Goal: Task Accomplishment & Management: Use online tool/utility

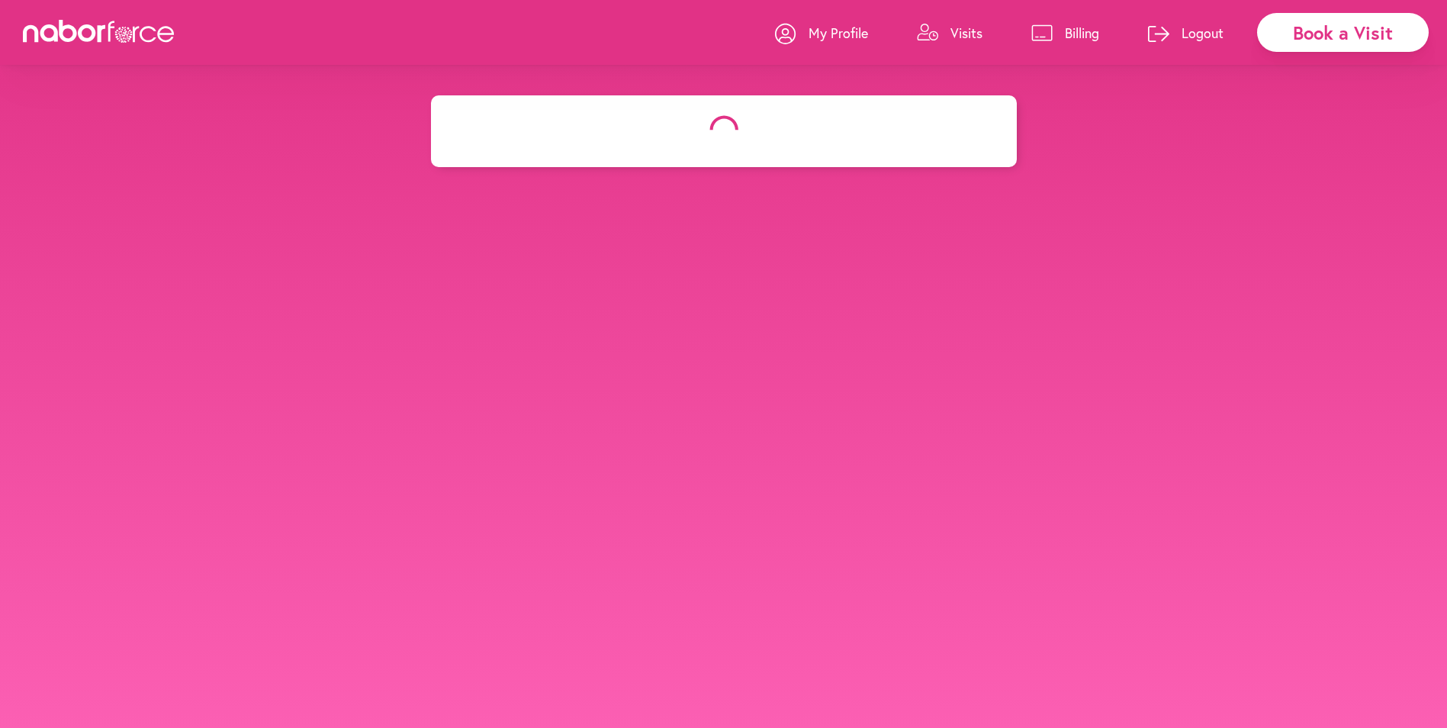
select select "*******"
select select "**"
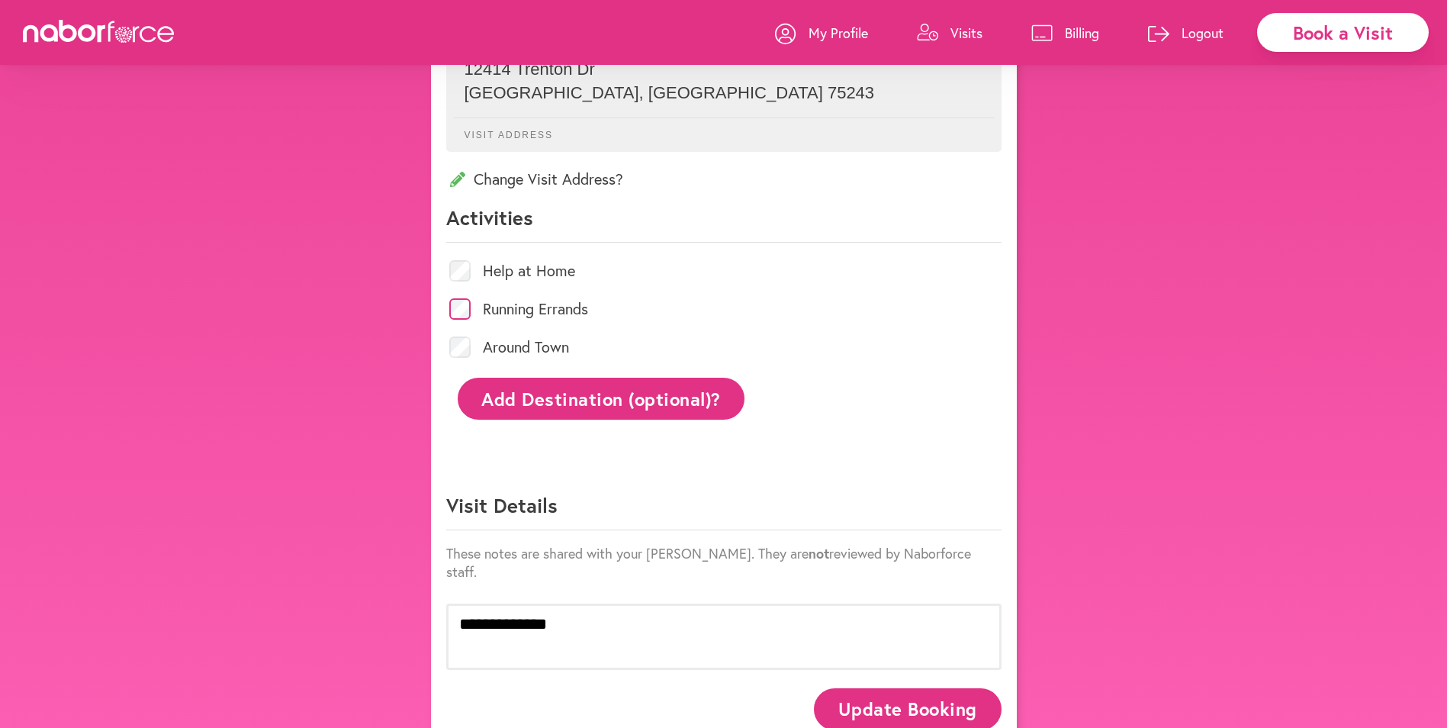
scroll to position [468, 0]
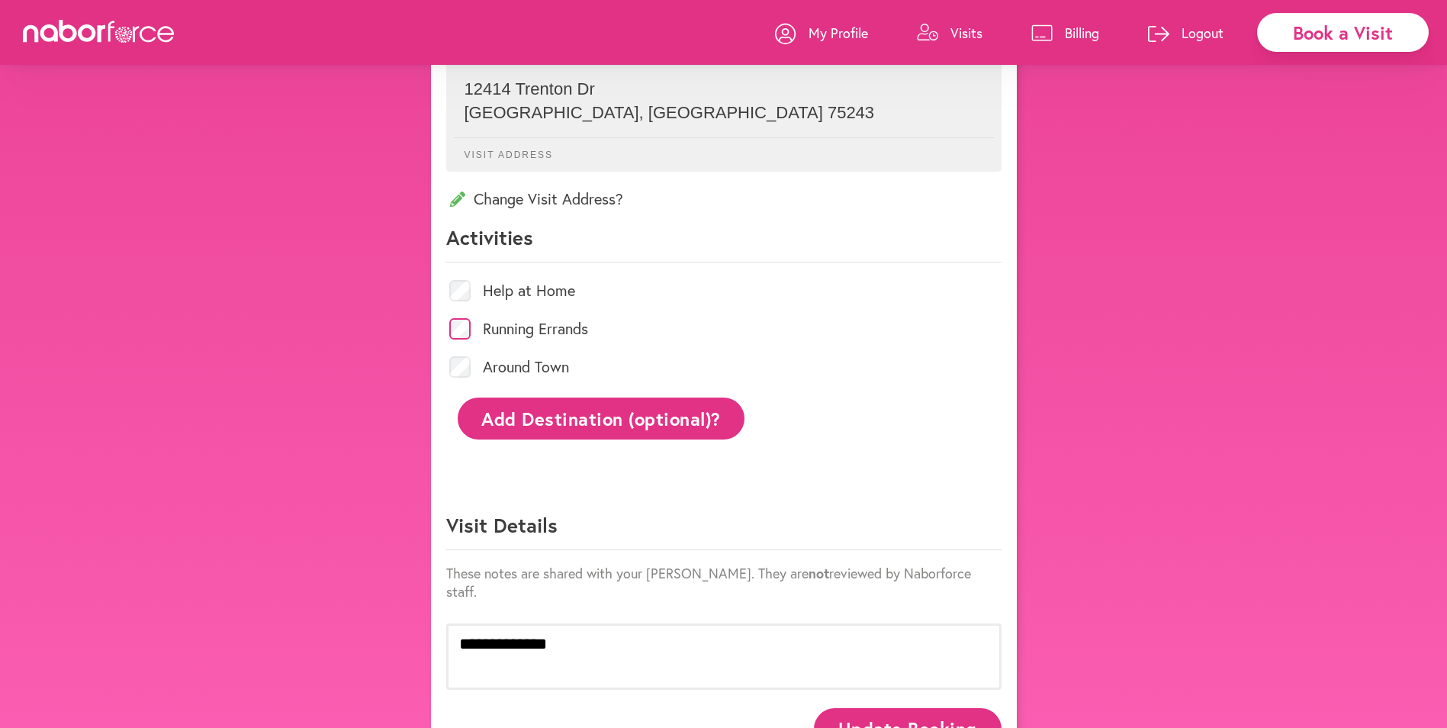
click at [500, 150] on p "Visit Address" at bounding box center [724, 148] width 542 height 23
click at [614, 414] on button "Add Destination (optional)?" at bounding box center [602, 418] width 288 height 42
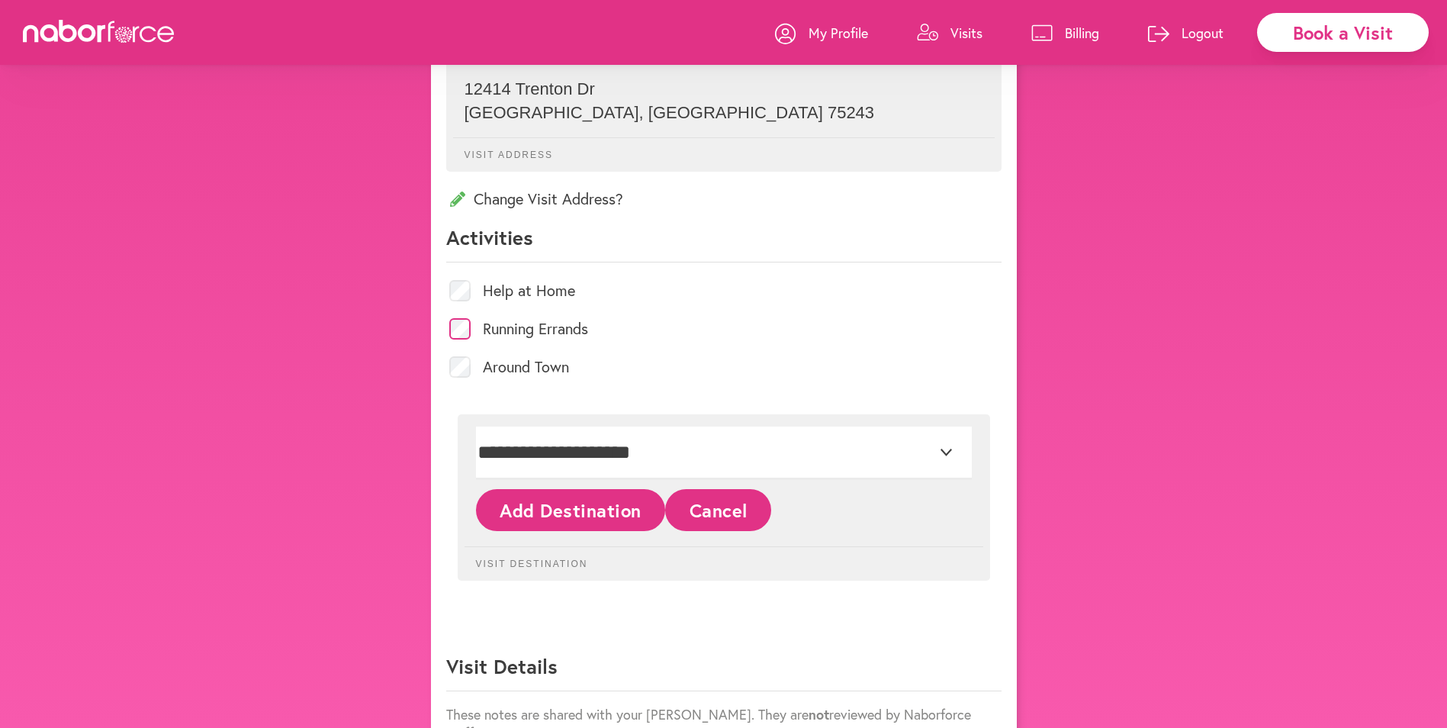
click at [550, 513] on button "Add Destination" at bounding box center [571, 510] width 190 height 42
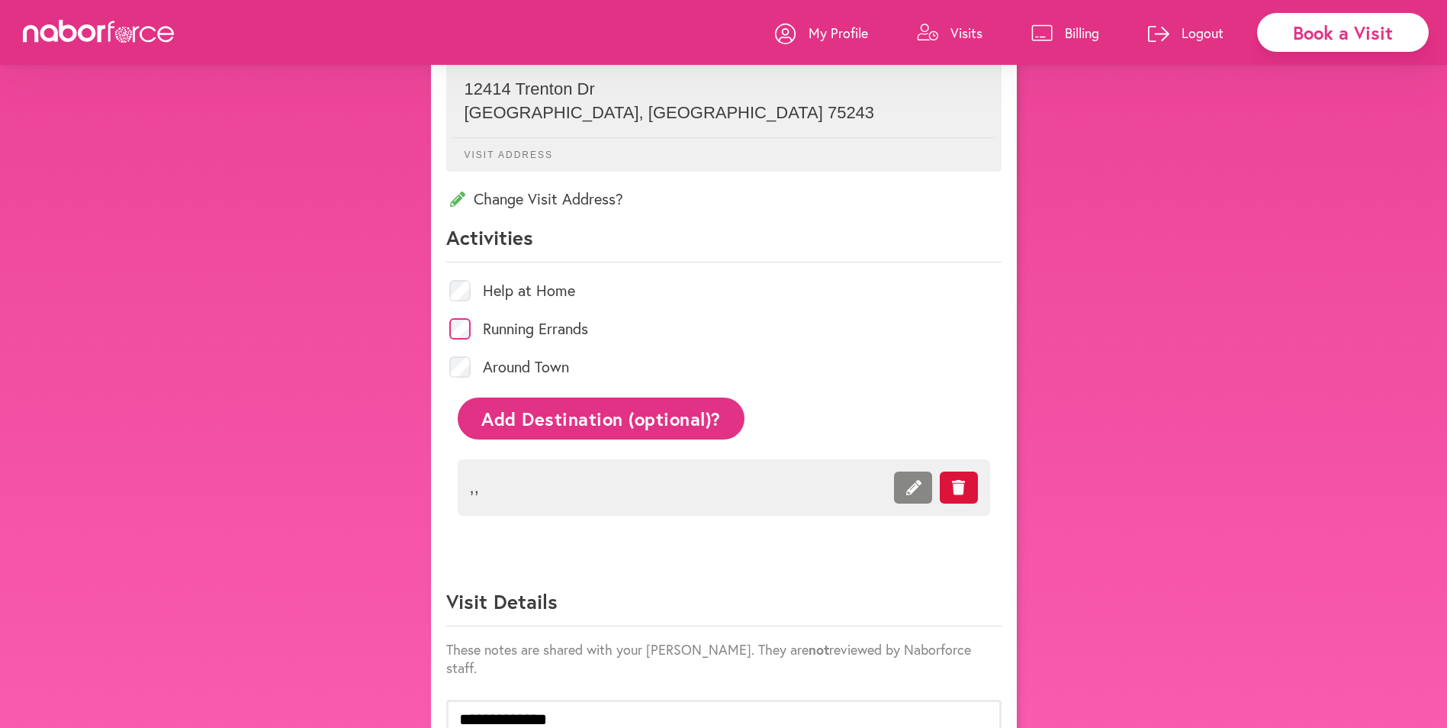
click at [470, 483] on span ", ," at bounding box center [638, 487] width 336 height 20
click at [506, 490] on li ", ," at bounding box center [724, 487] width 532 height 56
click at [493, 477] on li ", ," at bounding box center [724, 487] width 532 height 56
click at [489, 478] on span ", ," at bounding box center [638, 487] width 336 height 20
click at [486, 480] on li ", ," at bounding box center [724, 487] width 532 height 56
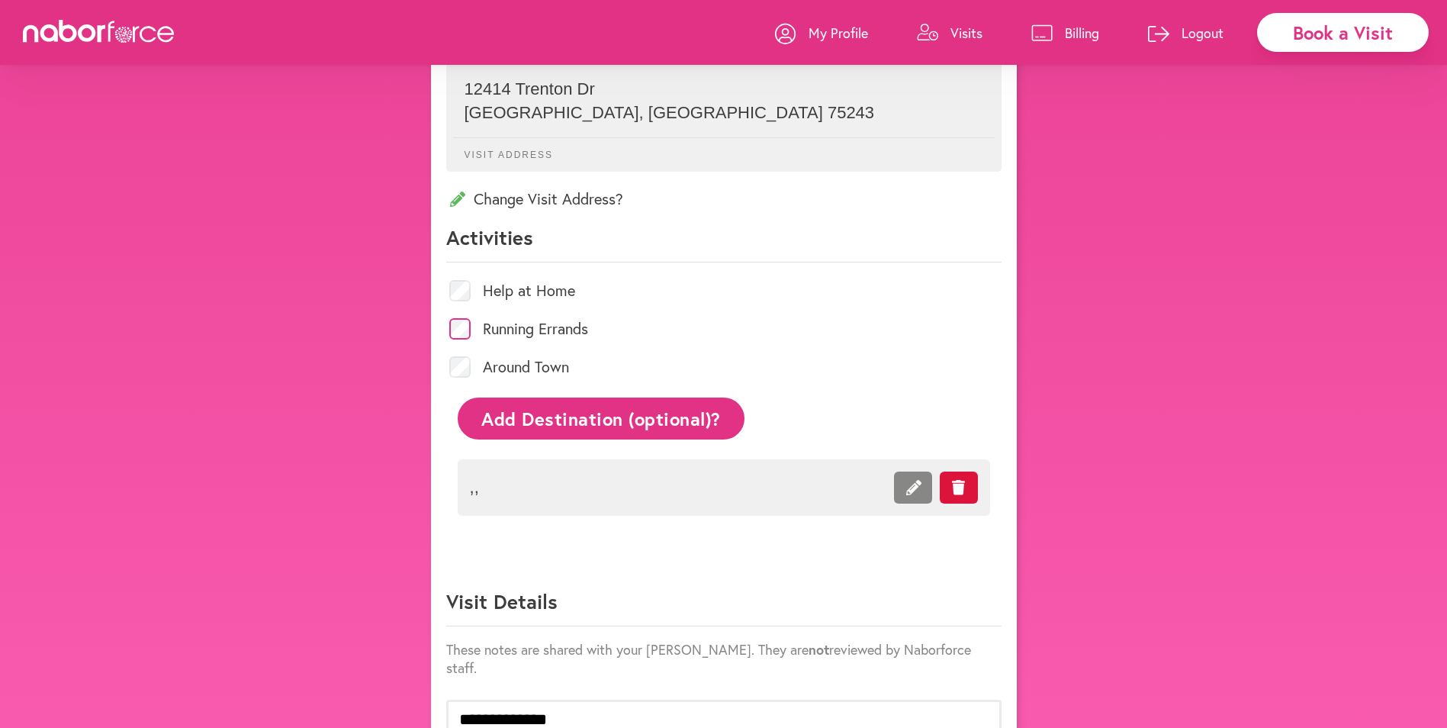
click at [484, 479] on span ", ," at bounding box center [638, 487] width 336 height 20
click at [480, 477] on li ", ," at bounding box center [724, 487] width 532 height 56
drag, startPoint x: 477, startPoint y: 470, endPoint x: 481, endPoint y: 480, distance: 11.6
click at [477, 471] on li ", ," at bounding box center [724, 487] width 532 height 56
click at [545, 205] on p "Change Visit Address?" at bounding box center [723, 198] width 555 height 21
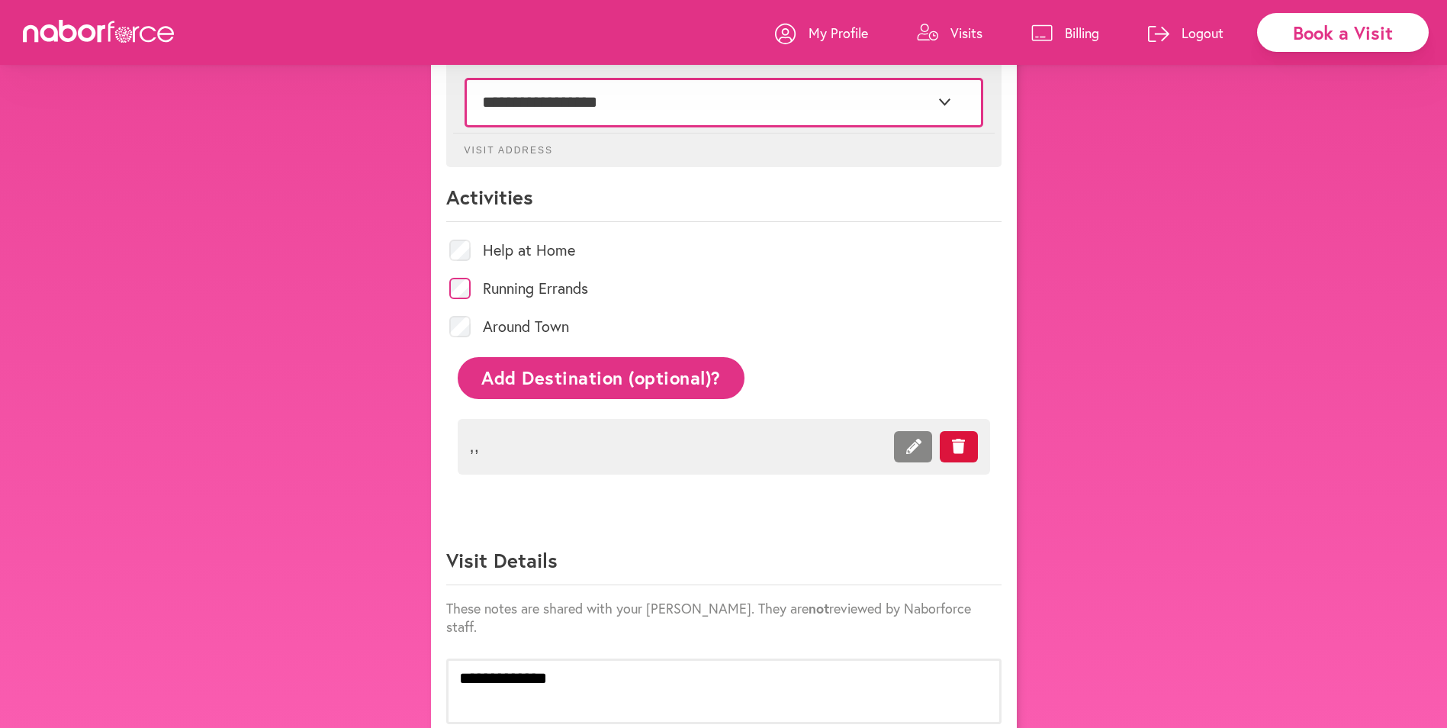
click at [480, 94] on select "**********" at bounding box center [723, 102] width 519 height 49
select select "*"
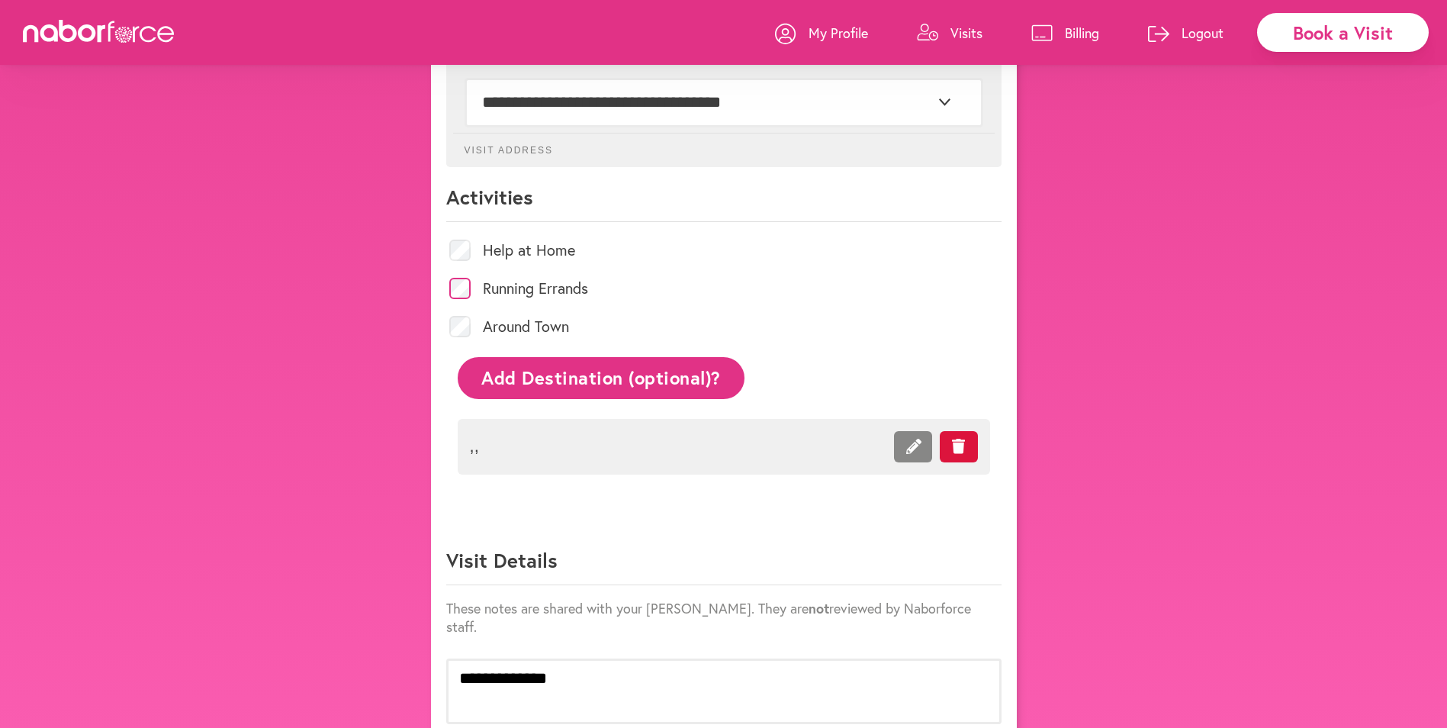
click at [680, 279] on span "Running Errands" at bounding box center [723, 288] width 555 height 38
click at [529, 375] on button "Add Destination (optional)?" at bounding box center [602, 378] width 288 height 42
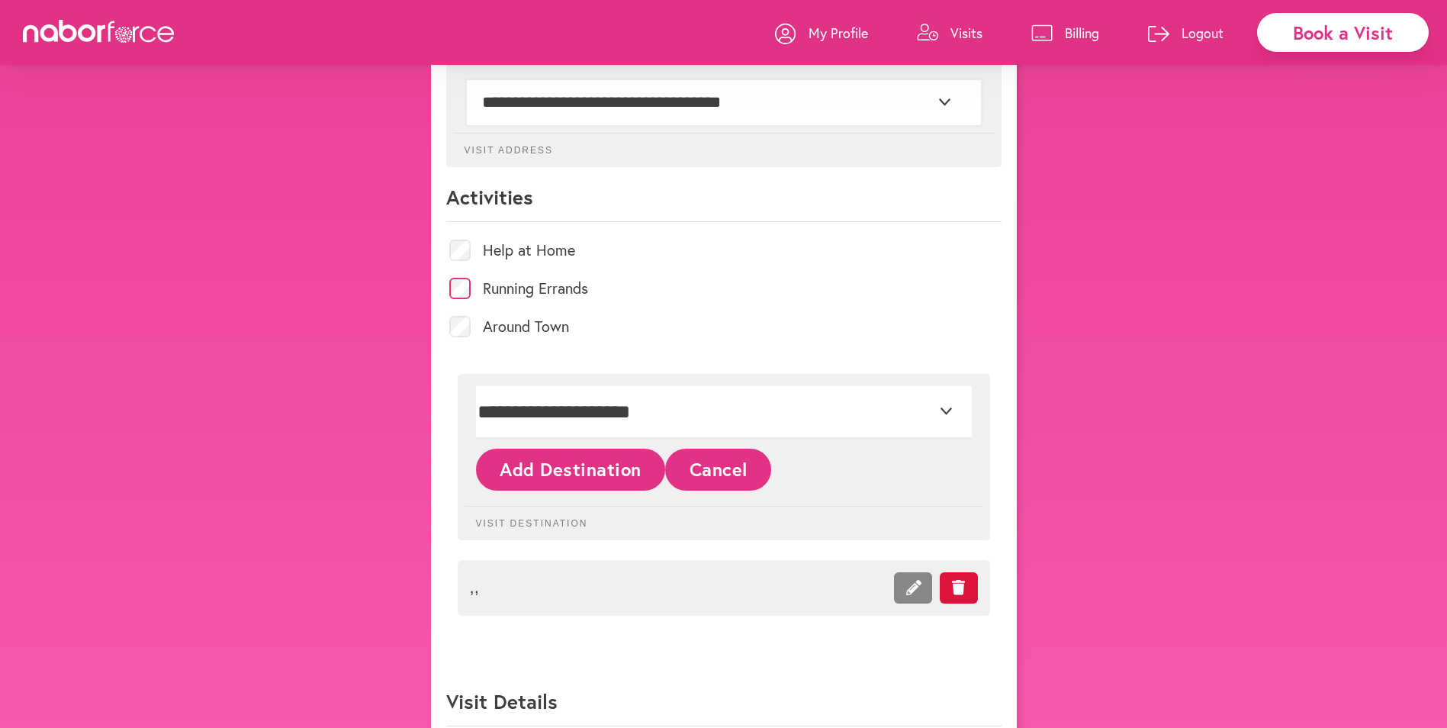
click at [477, 591] on span ", ," at bounding box center [638, 587] width 336 height 20
click at [477, 519] on p "Visit Destination" at bounding box center [723, 517] width 519 height 23
click at [481, 520] on p "Visit Destination" at bounding box center [723, 517] width 519 height 23
click at [478, 519] on p "Visit Destination" at bounding box center [723, 517] width 519 height 23
click at [473, 518] on p "Visit Destination" at bounding box center [723, 517] width 519 height 23
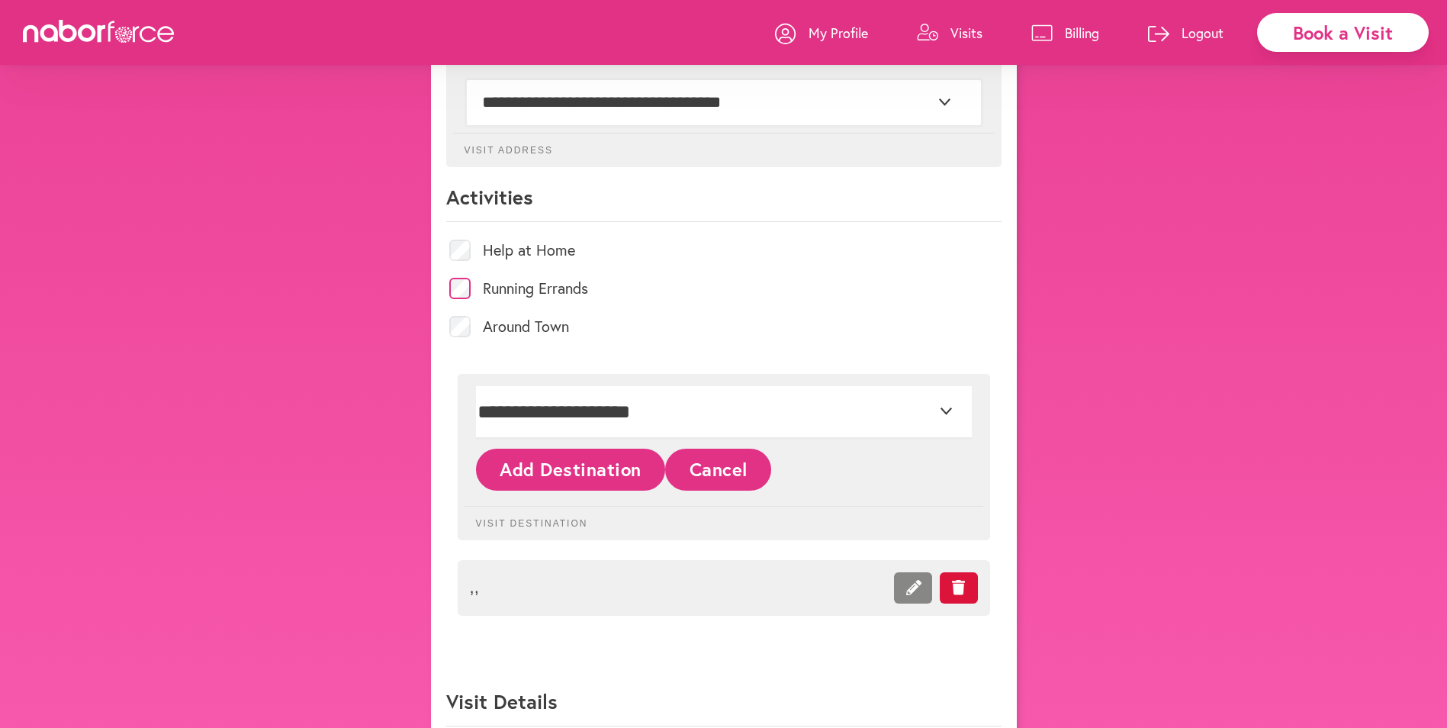
click at [526, 465] on button "Add Destination" at bounding box center [571, 469] width 190 height 42
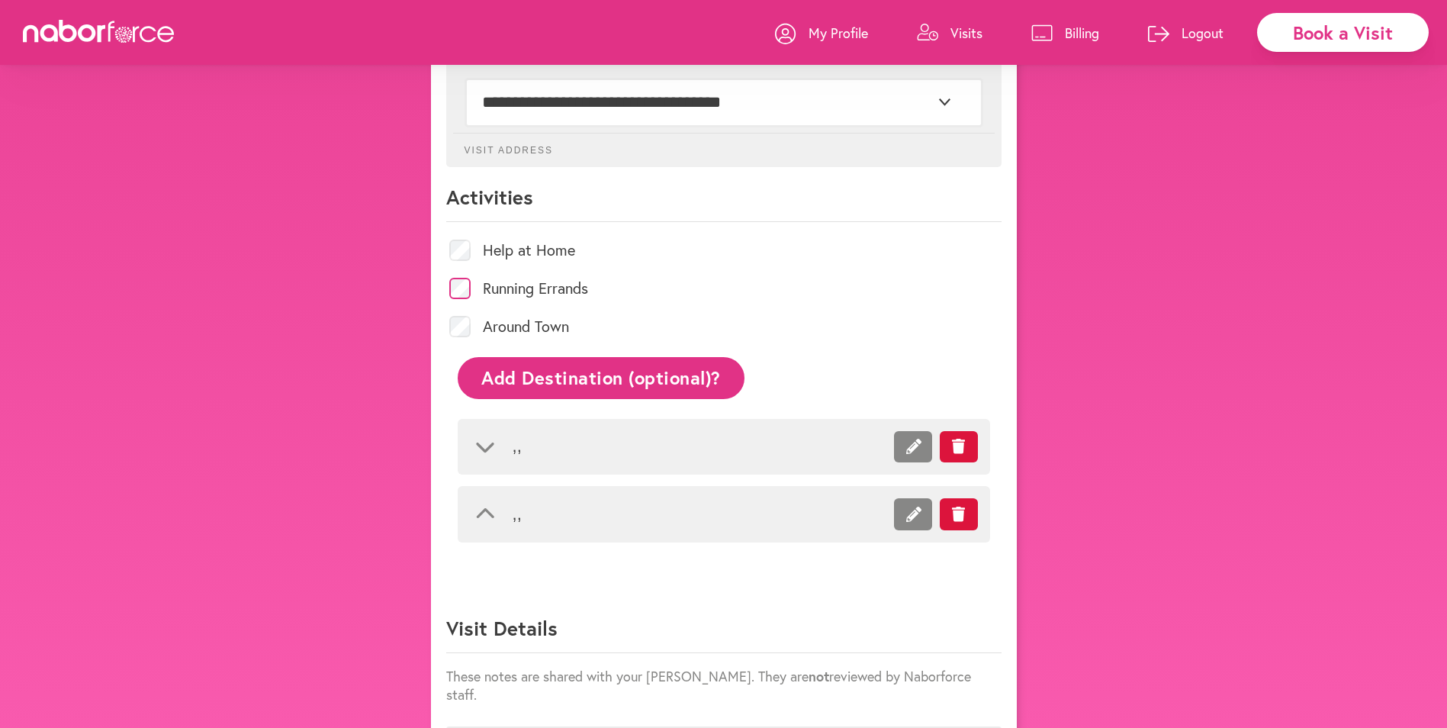
click at [511, 442] on li ", ," at bounding box center [724, 447] width 532 height 56
